Goal: Task Accomplishment & Management: Manage account settings

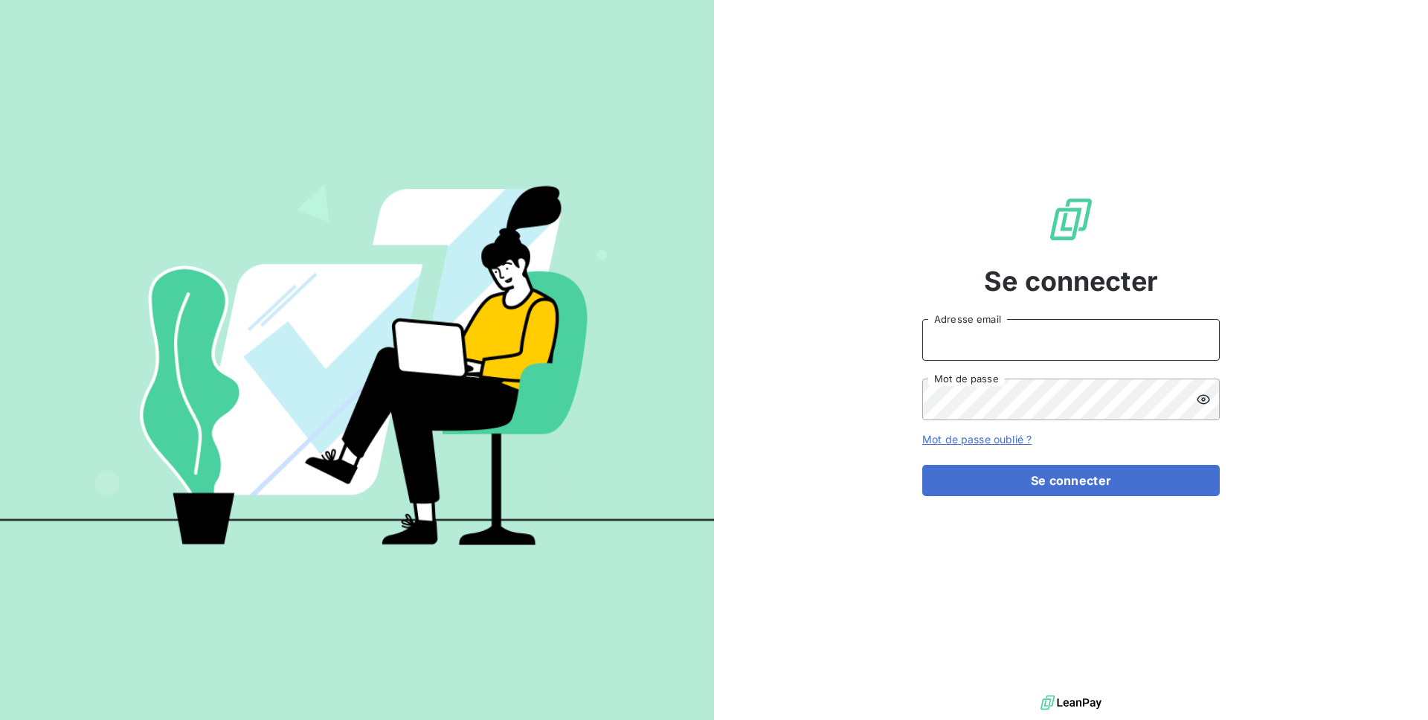
click at [970, 343] on input "Adresse email" at bounding box center [1070, 340] width 297 height 42
click at [1026, 341] on input "admin@rcigroup" at bounding box center [1070, 340] width 297 height 42
type input "admin@regiecaraibes"
click at [922, 465] on button "Se connecter" at bounding box center [1070, 480] width 297 height 31
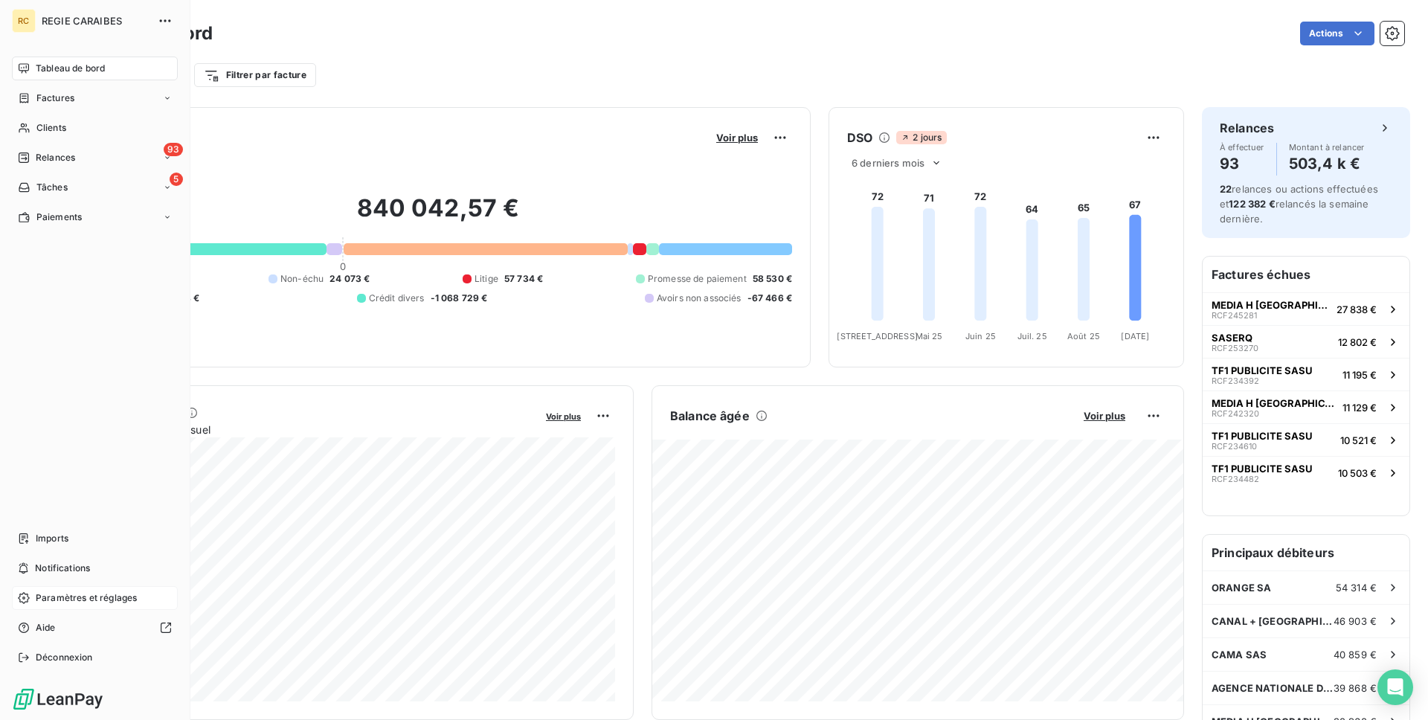
click at [21, 595] on icon at bounding box center [24, 598] width 12 height 12
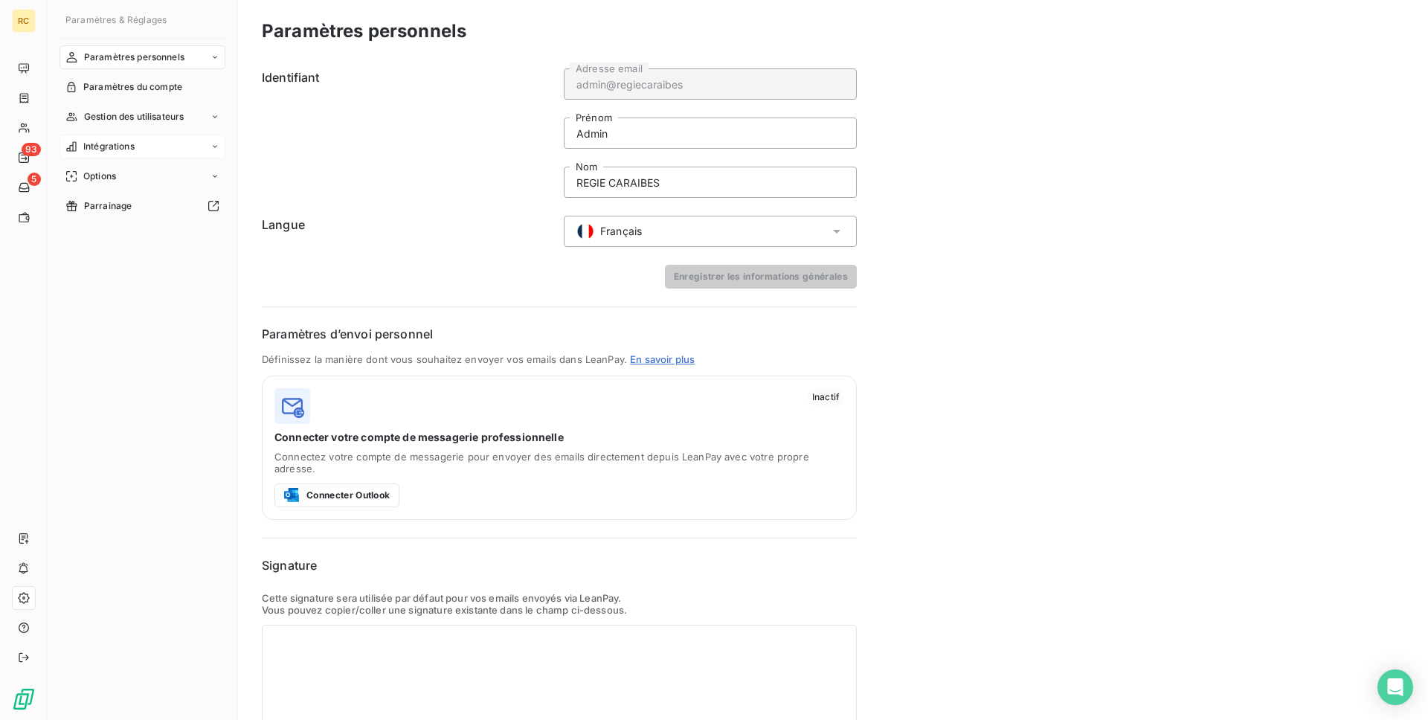
click at [117, 147] on span "Intégrations" at bounding box center [108, 146] width 51 height 13
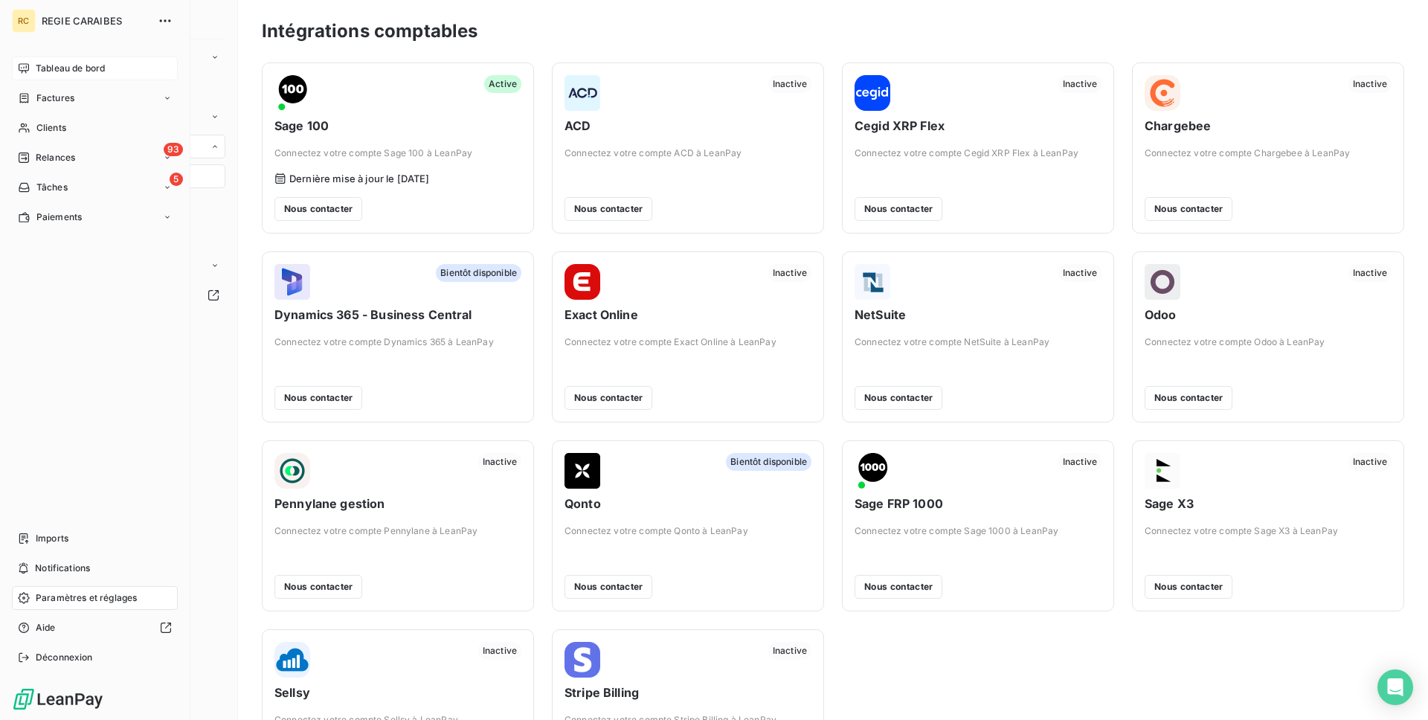
click at [44, 65] on span "Tableau de bord" at bounding box center [70, 68] width 69 height 13
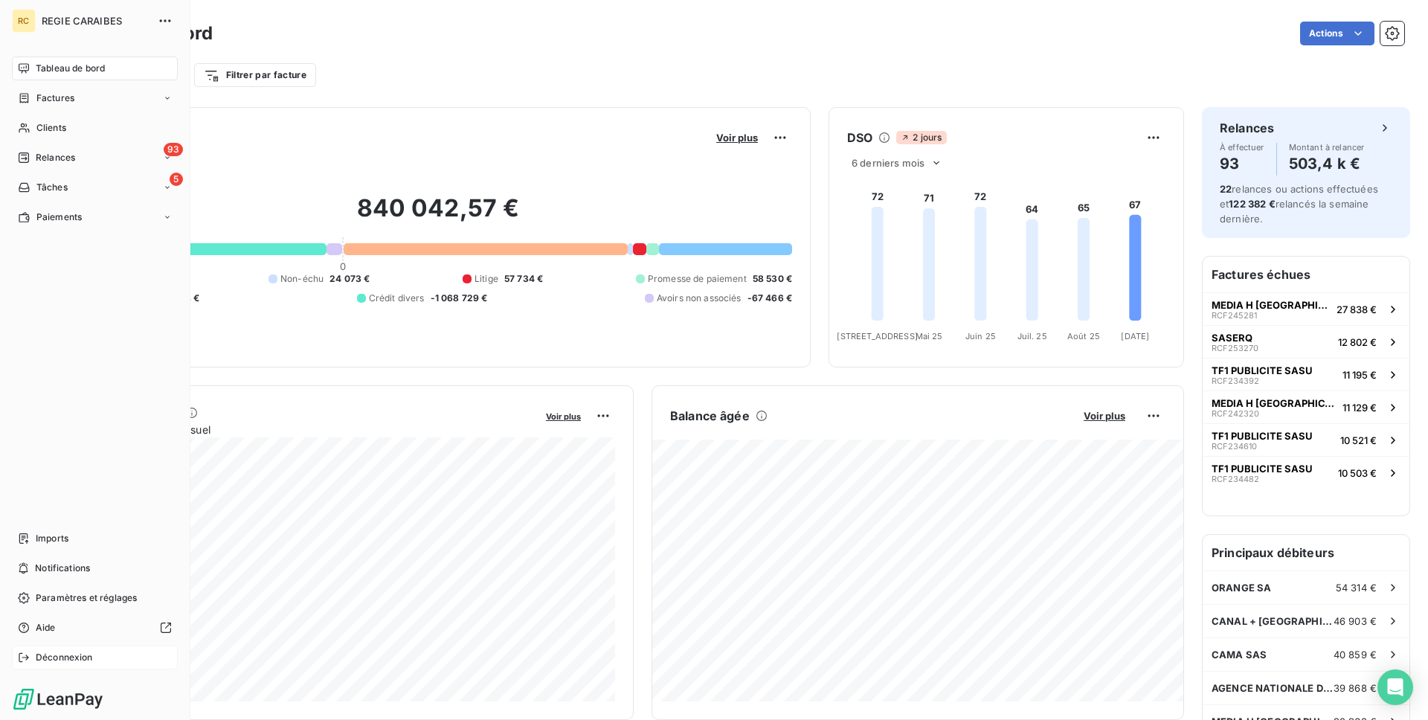
click at [34, 649] on div "Déconnexion" at bounding box center [95, 658] width 166 height 24
